Goal: Check status: Check status

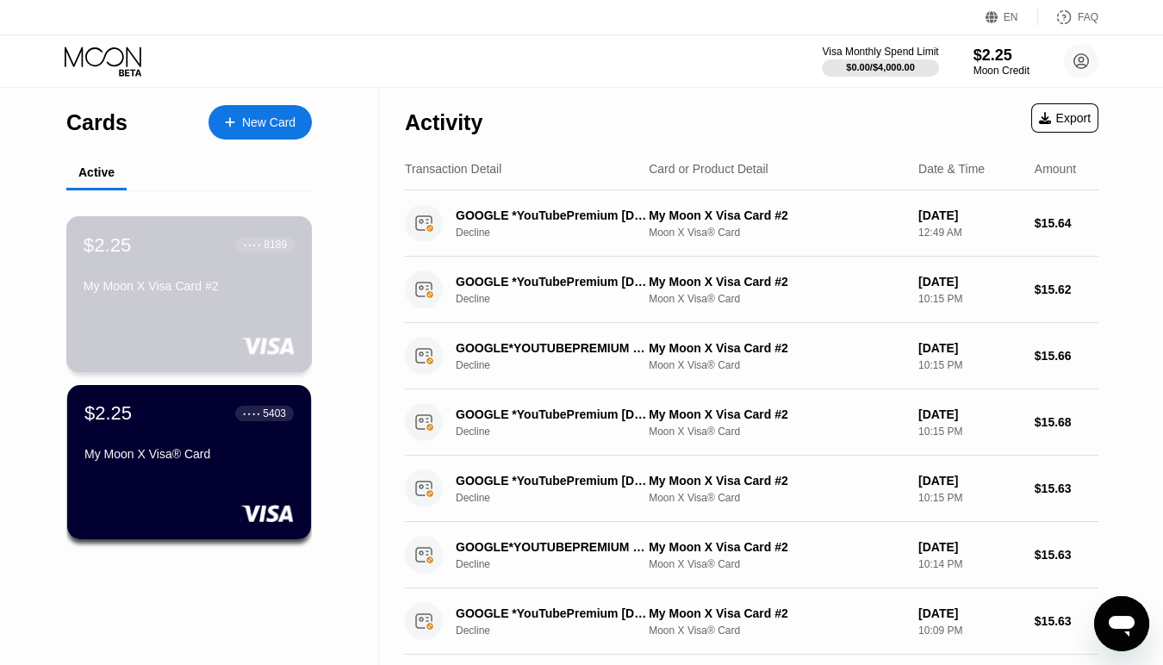
click at [150, 322] on div "$2.25 ● ● ● ● 8189 My Moon X Visa Card #2" at bounding box center [189, 294] width 246 height 156
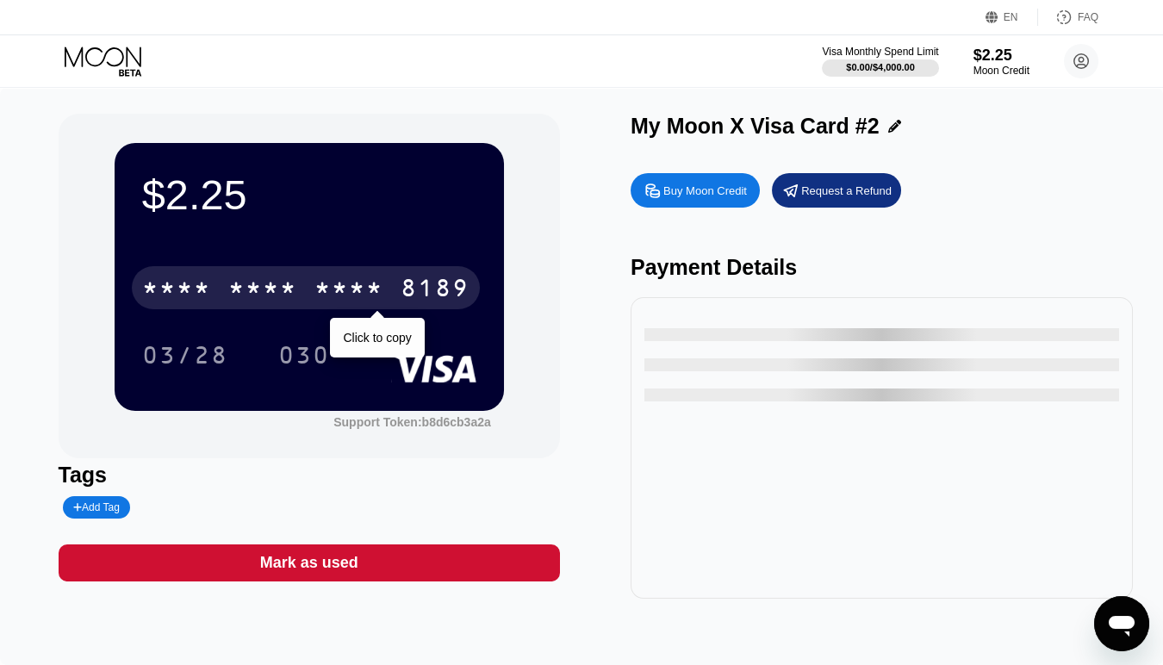
click at [244, 289] on div "* * * *" at bounding box center [262, 291] width 69 height 28
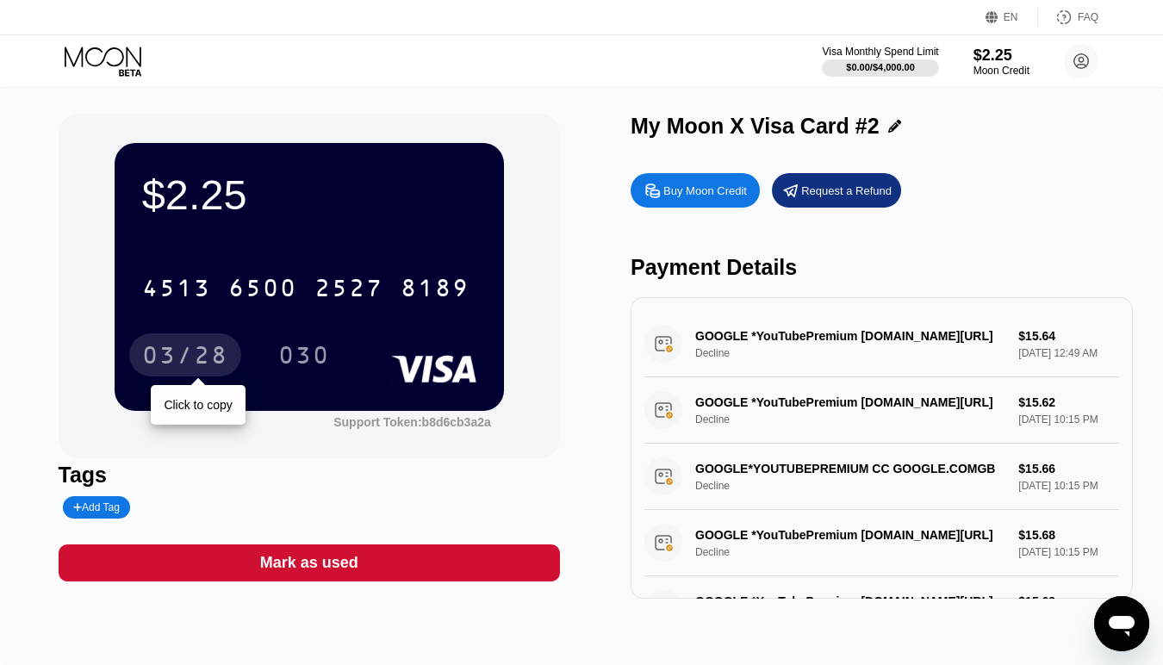
click at [162, 357] on div "03/28" at bounding box center [185, 358] width 86 height 28
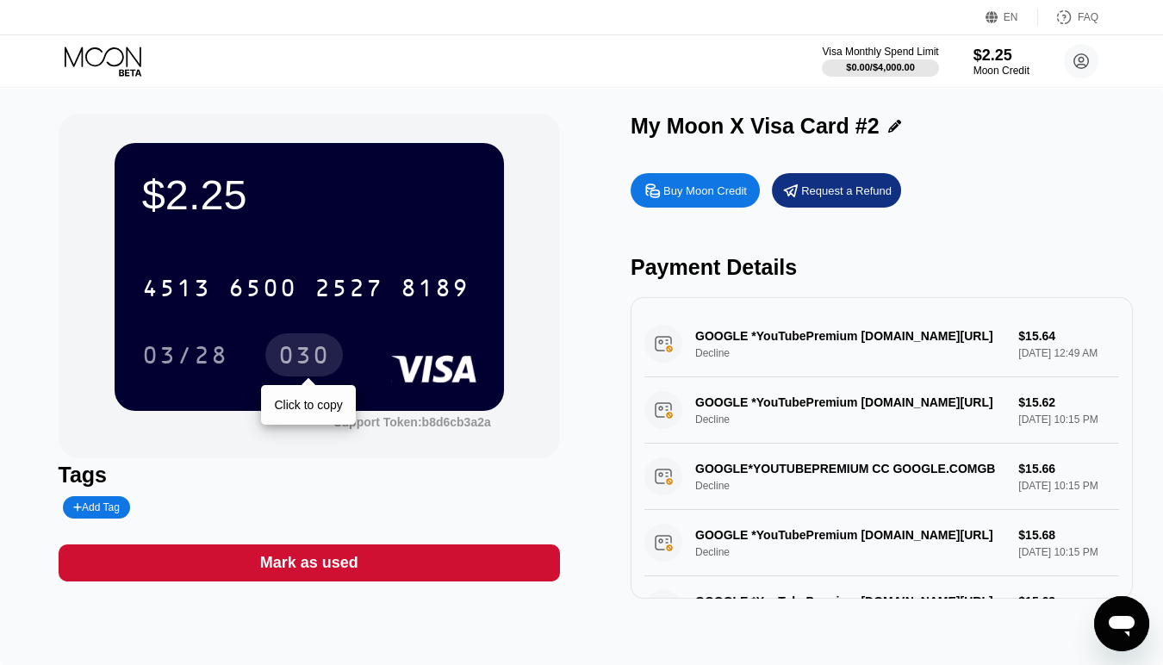
drag, startPoint x: 318, startPoint y: 349, endPoint x: 327, endPoint y: 327, distance: 23.5
click at [318, 349] on div "030" at bounding box center [304, 358] width 52 height 28
